Goal: Task Accomplishment & Management: Use online tool/utility

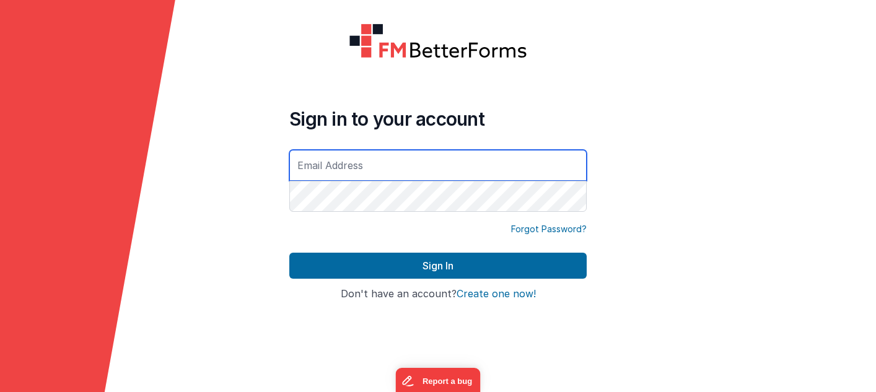
type input "[EMAIL_ADDRESS][DOMAIN_NAME]"
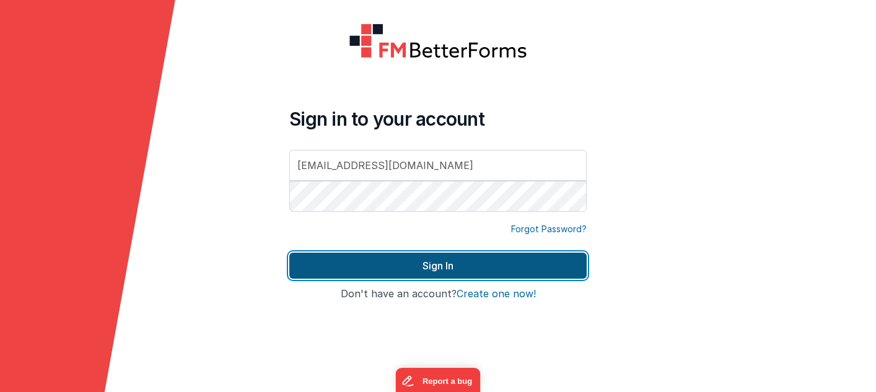
click at [478, 271] on button "Sign In" at bounding box center [437, 266] width 297 height 26
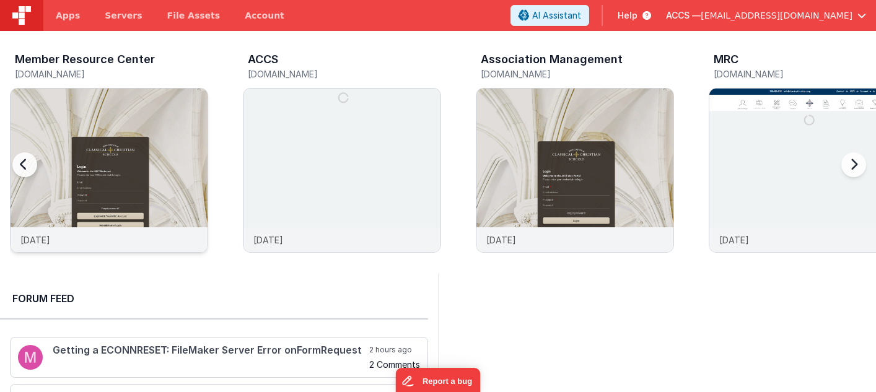
click at [154, 156] on img at bounding box center [109, 187] width 197 height 197
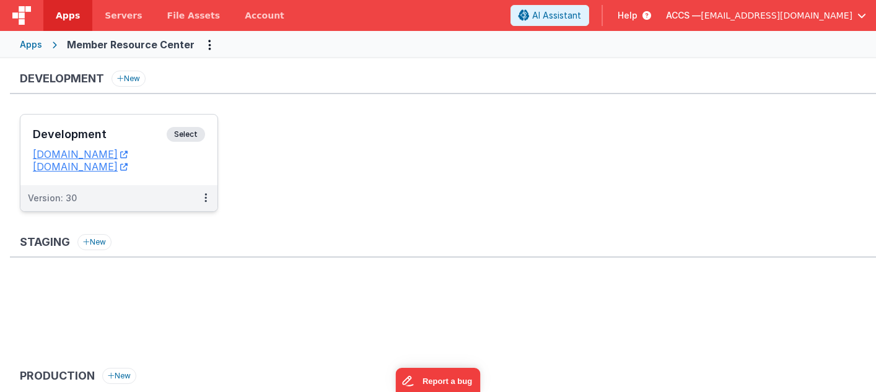
click at [125, 141] on div "Development Select" at bounding box center [119, 137] width 172 height 21
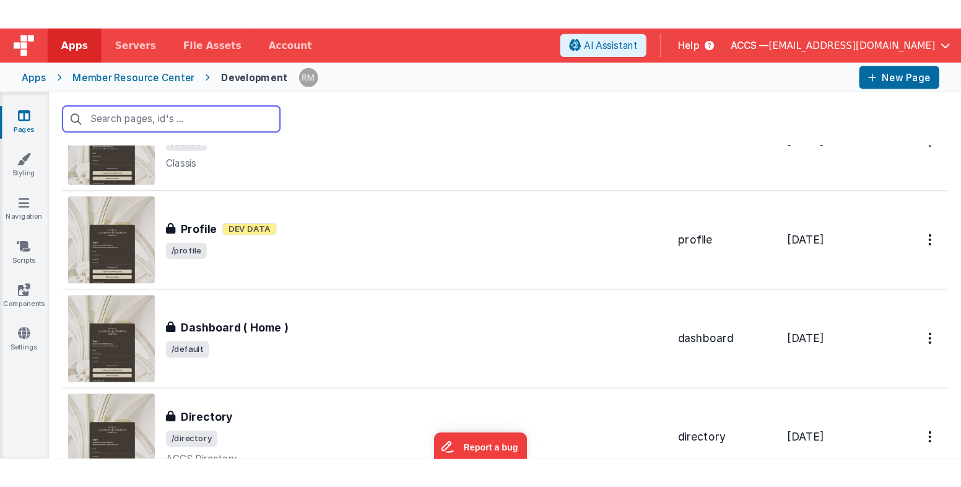
scroll to position [100, 0]
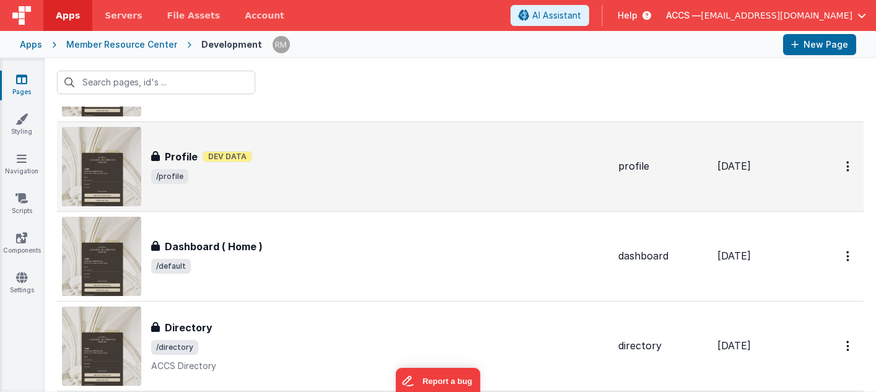
click at [261, 167] on div "Profile Profile Dev Data /profile" at bounding box center [379, 166] width 457 height 35
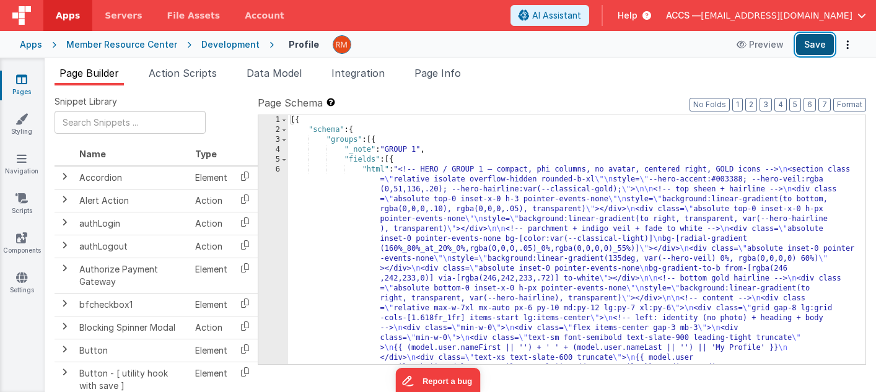
click at [817, 50] on button "Save" at bounding box center [815, 44] width 38 height 21
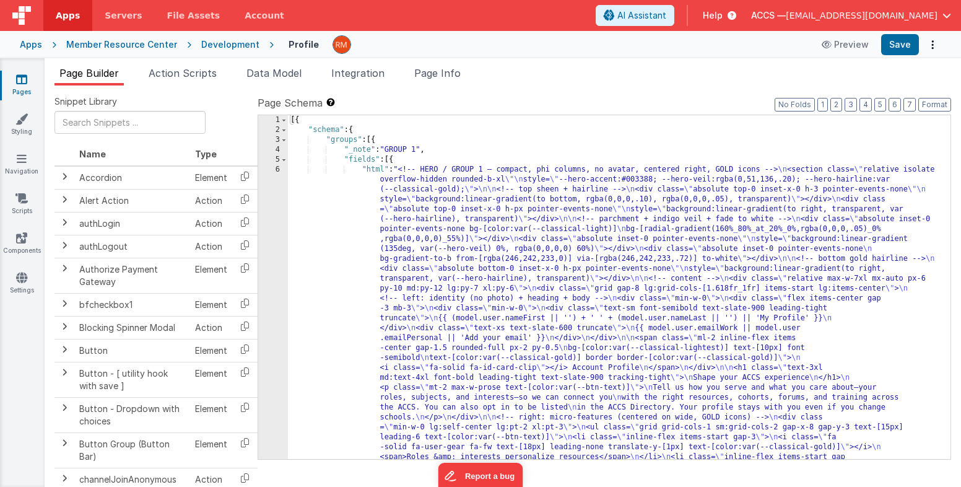
click at [374, 171] on div "[{ "schema" : { "groups" : [{ "_note" : "GROUP 1" , "fields" : [{ "html" : "<!-…" at bounding box center [619, 475] width 663 height 720
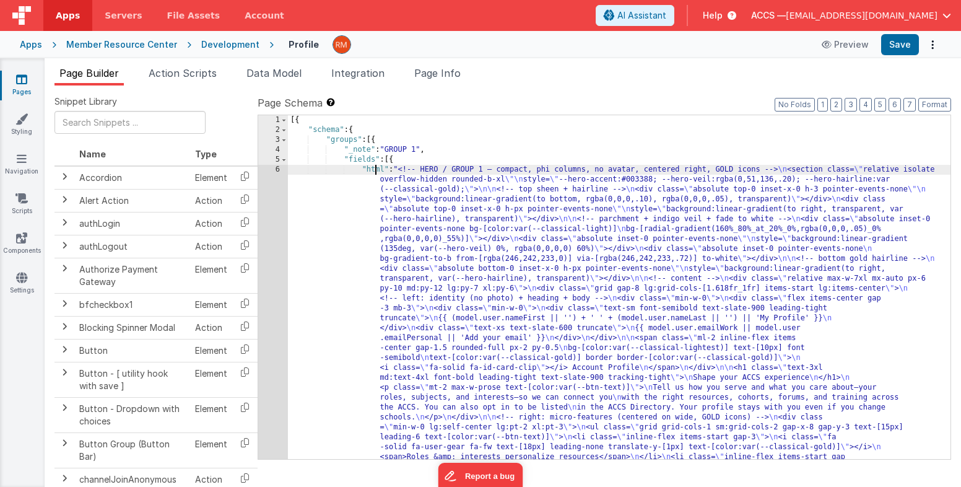
click at [278, 171] on div "6" at bounding box center [273, 348] width 30 height 367
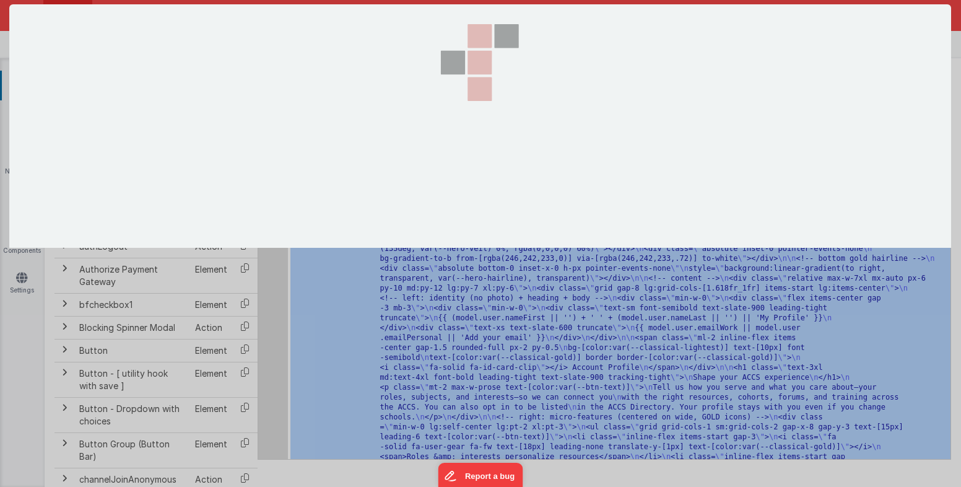
click at [276, 313] on div at bounding box center [480, 242] width 942 height 477
click at [256, 376] on div at bounding box center [480, 242] width 942 height 477
